Goal: Task Accomplishment & Management: Use online tool/utility

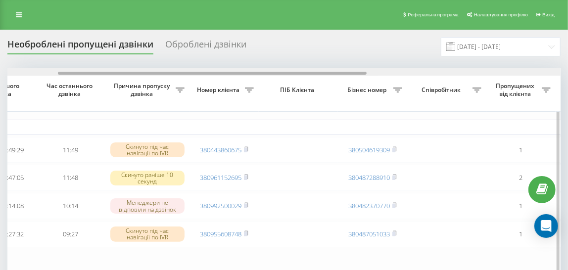
scroll to position [0, 436]
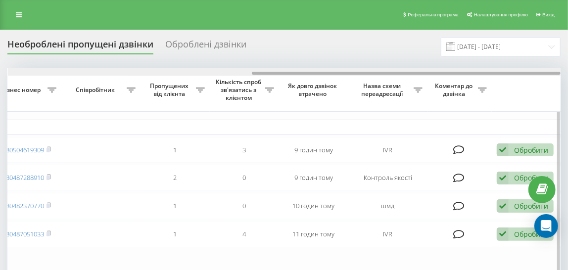
drag, startPoint x: 312, startPoint y: 71, endPoint x: 195, endPoint y: 70, distance: 117.3
click at [195, 70] on div at bounding box center [284, 71] width 553 height 7
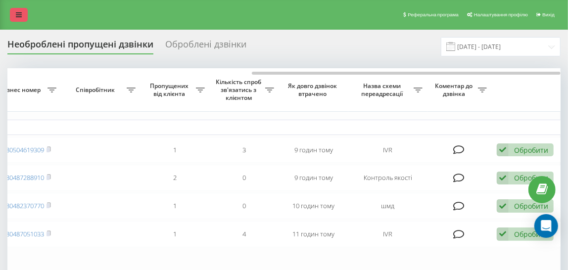
click at [20, 15] on icon at bounding box center [19, 14] width 6 height 7
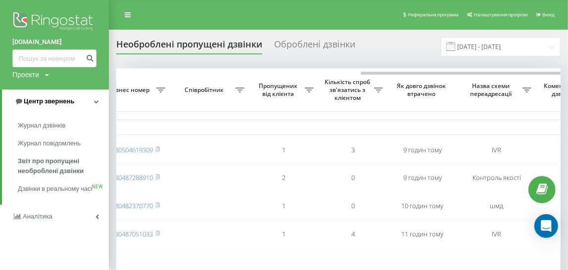
click at [42, 101] on span "Центр звернень" at bounding box center [49, 100] width 50 height 7
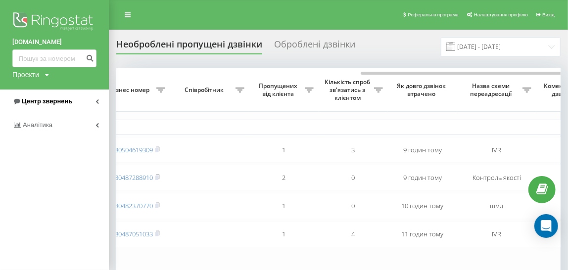
click at [58, 102] on span "Центр звернень" at bounding box center [47, 100] width 50 height 7
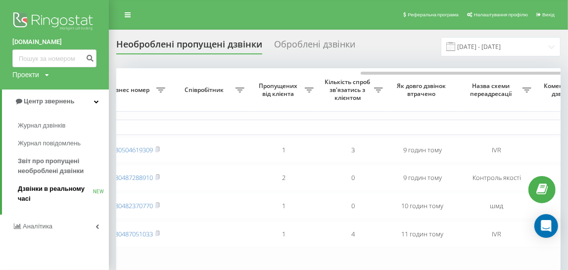
click at [54, 190] on span "Дзвінки в реальному часі" at bounding box center [55, 194] width 75 height 20
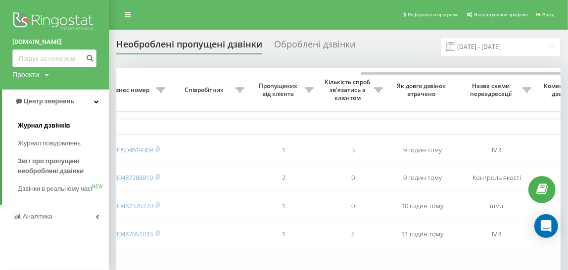
click at [45, 124] on span "Журнал дзвінків" at bounding box center [44, 126] width 52 height 10
click at [45, 126] on span "Журнал дзвінків" at bounding box center [44, 126] width 52 height 10
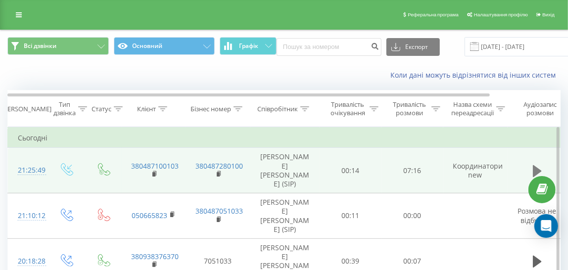
click at [534, 169] on icon at bounding box center [537, 171] width 9 height 12
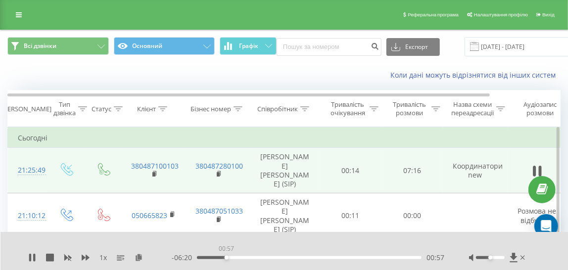
drag, startPoint x: 216, startPoint y: 258, endPoint x: 226, endPoint y: 260, distance: 10.0
click at [226, 260] on div "00:57" at bounding box center [227, 258] width 4 height 4
click at [32, 256] on icon at bounding box center [32, 258] width 8 height 8
click at [246, 257] on div "01:36" at bounding box center [309, 257] width 225 height 3
click at [534, 168] on icon at bounding box center [537, 171] width 9 height 12
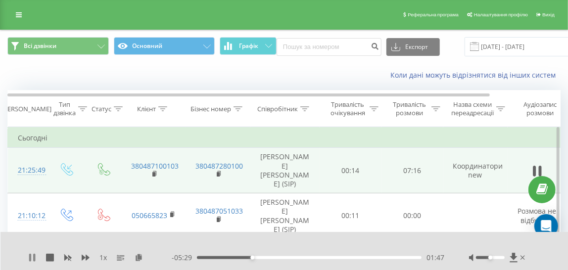
click at [33, 257] on icon at bounding box center [34, 258] width 2 height 8
click at [248, 257] on div "01:48" at bounding box center [309, 257] width 225 height 3
click at [535, 170] on icon at bounding box center [537, 171] width 9 height 12
click at [249, 258] on div "01:49" at bounding box center [309, 257] width 225 height 3
click at [538, 172] on icon at bounding box center [537, 171] width 9 height 14
